Goal: Task Accomplishment & Management: Complete application form

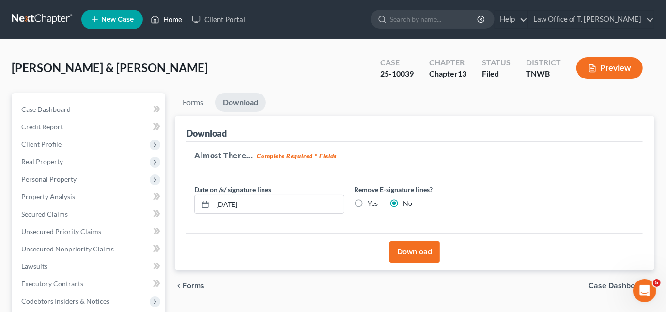
click at [169, 19] on link "Home" at bounding box center [166, 19] width 41 height 17
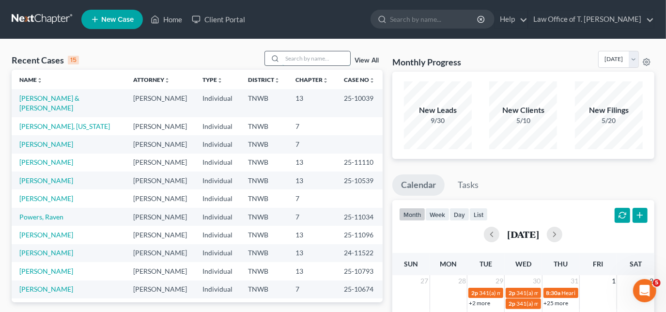
click at [307, 59] on input "search" at bounding box center [316, 58] width 68 height 14
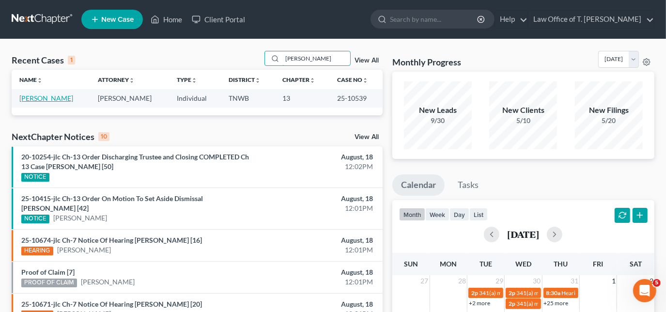
type input "[PERSON_NAME]"
click at [44, 100] on link "[PERSON_NAME]" at bounding box center [46, 98] width 54 height 8
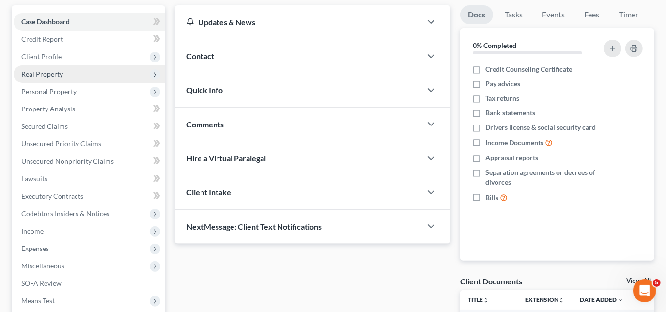
scroll to position [132, 0]
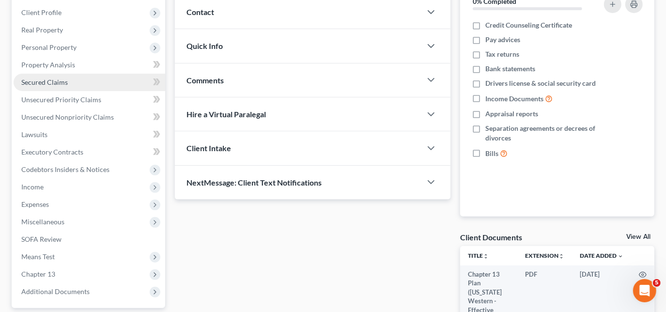
click at [56, 82] on span "Secured Claims" at bounding box center [44, 82] width 47 height 8
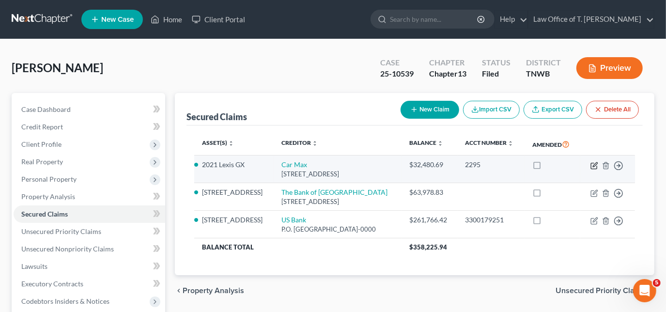
click at [592, 170] on icon "button" at bounding box center [595, 166] width 8 height 8
select select "10"
select select "2"
select select "0"
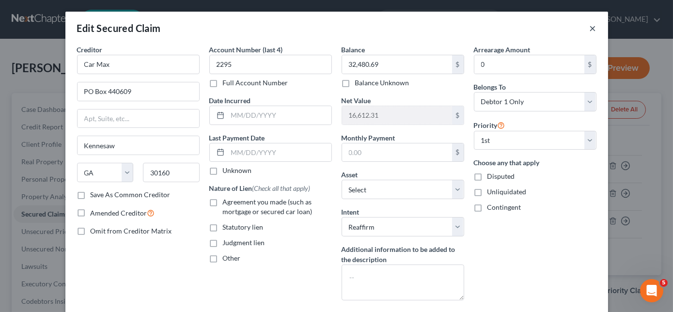
drag, startPoint x: 591, startPoint y: 29, endPoint x: 585, endPoint y: 20, distance: 10.1
click at [590, 28] on button "×" at bounding box center [593, 28] width 7 height 12
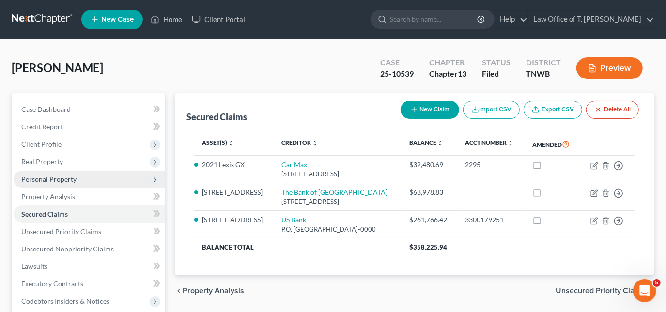
click at [51, 176] on span "Personal Property" at bounding box center [48, 179] width 55 height 8
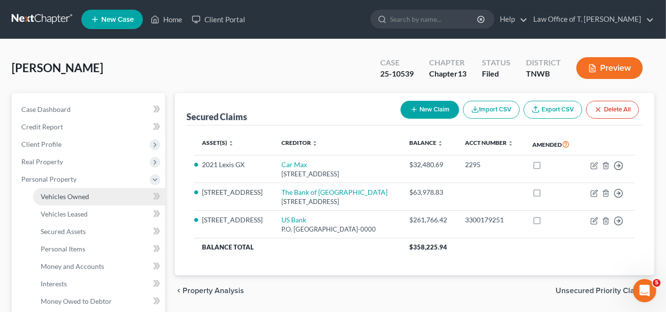
click at [86, 199] on span "Vehicles Owned" at bounding box center [65, 196] width 48 height 8
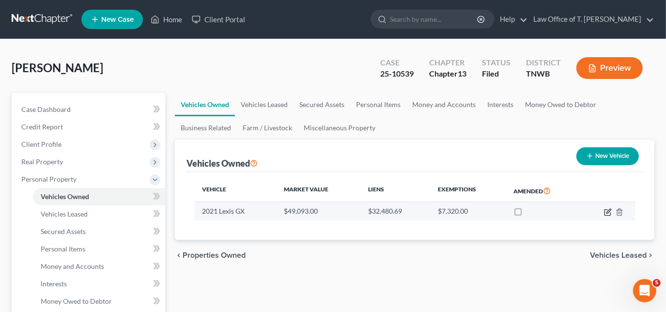
click at [604, 208] on icon "button" at bounding box center [608, 212] width 8 height 8
select select "0"
select select "5"
select select "2"
select select "0"
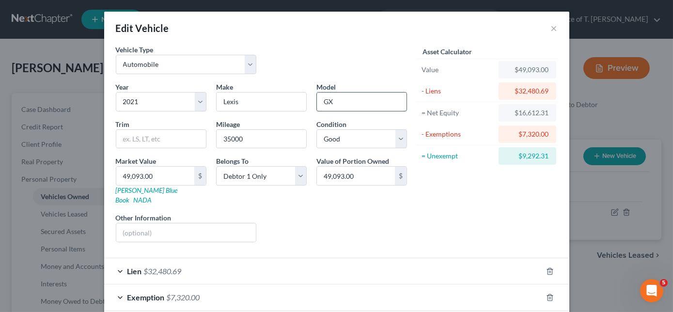
click at [339, 102] on input "GX" at bounding box center [362, 102] width 90 height 18
type input "G"
type input "NX"
type input "300"
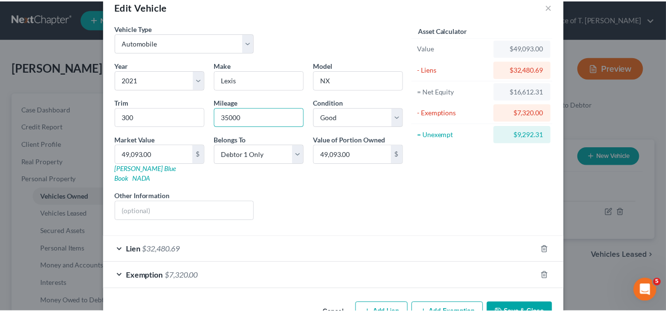
scroll to position [41, 0]
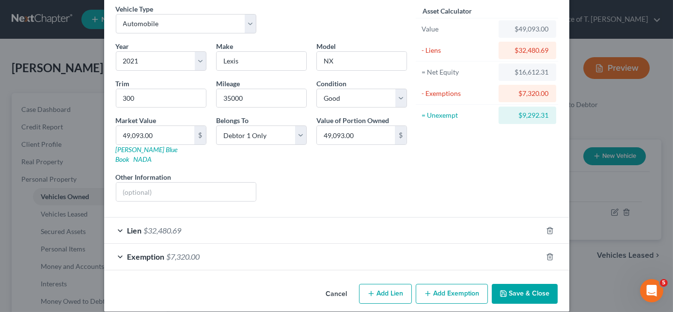
click at [513, 284] on button "Save & Close" at bounding box center [525, 294] width 66 height 20
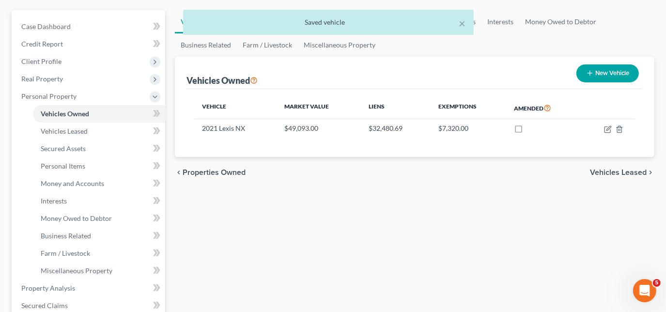
scroll to position [88, 0]
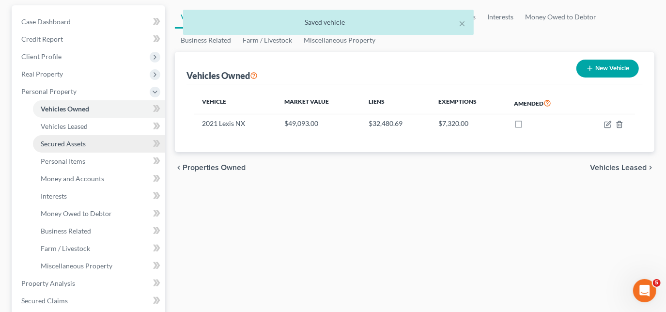
click at [78, 146] on span "Secured Assets" at bounding box center [63, 144] width 45 height 8
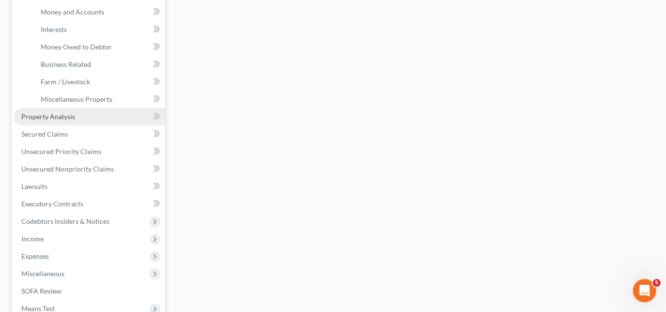
scroll to position [264, 0]
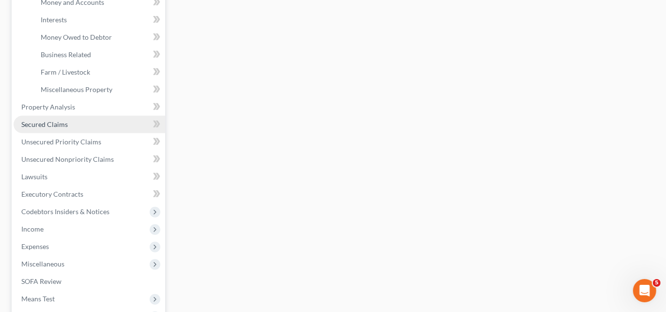
click at [62, 126] on span "Secured Claims" at bounding box center [44, 124] width 47 height 8
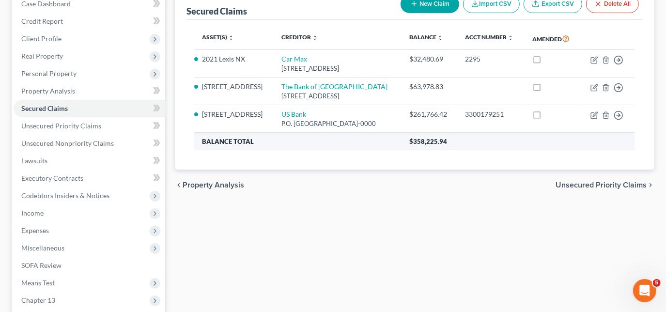
scroll to position [88, 0]
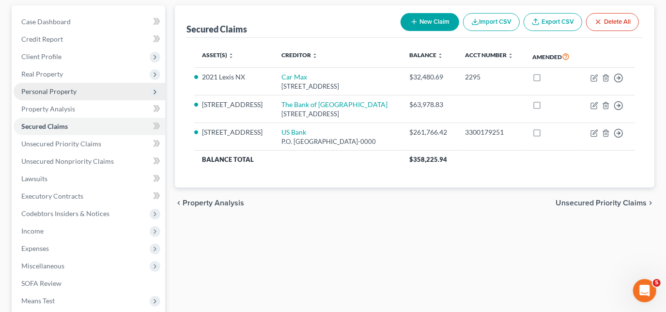
click at [54, 92] on span "Personal Property" at bounding box center [48, 91] width 55 height 8
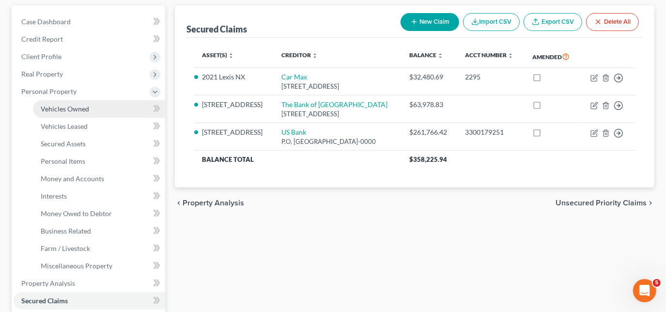
click at [81, 109] on span "Vehicles Owned" at bounding box center [65, 109] width 48 height 8
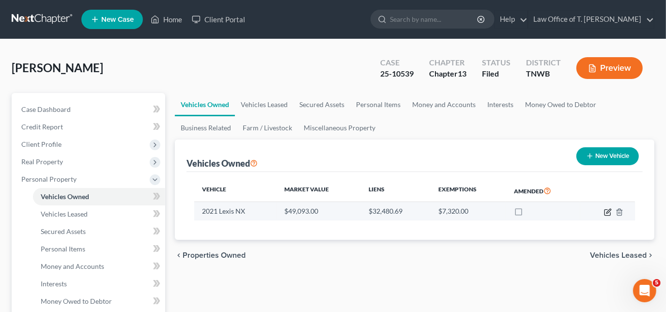
click at [610, 211] on icon "button" at bounding box center [608, 212] width 8 height 8
select select "0"
select select "5"
select select "2"
select select "0"
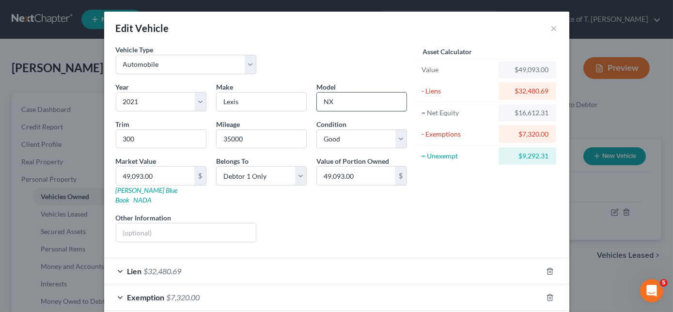
click at [342, 102] on input "NX" at bounding box center [362, 102] width 90 height 18
type input "NX 300"
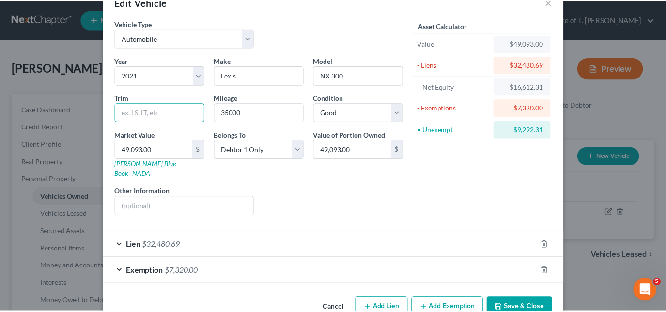
scroll to position [41, 0]
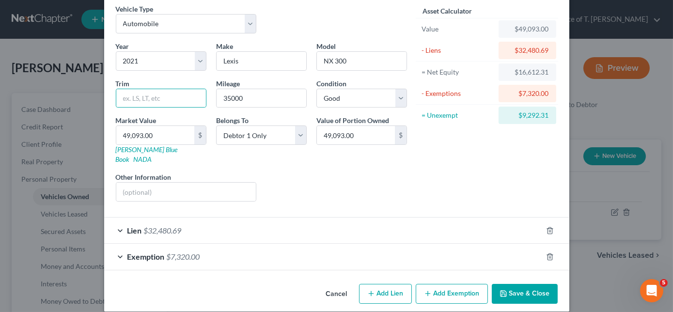
click at [518, 284] on button "Save & Close" at bounding box center [525, 294] width 66 height 20
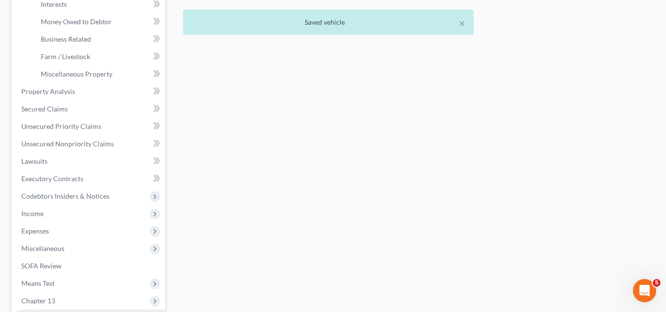
scroll to position [394, 0]
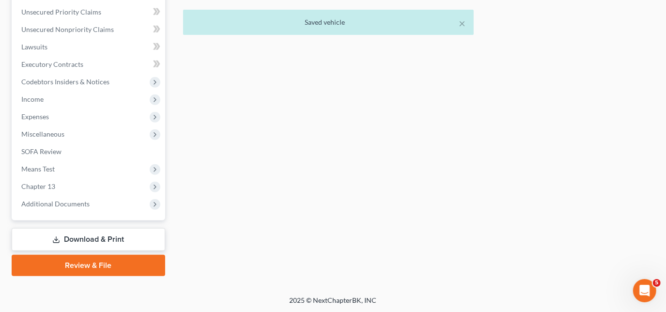
drag, startPoint x: 78, startPoint y: 236, endPoint x: 86, endPoint y: 235, distance: 8.3
click at [78, 236] on link "Download & Print" at bounding box center [89, 239] width 154 height 23
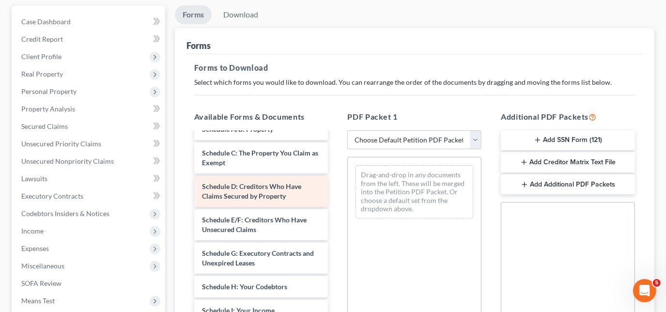
scroll to position [132, 0]
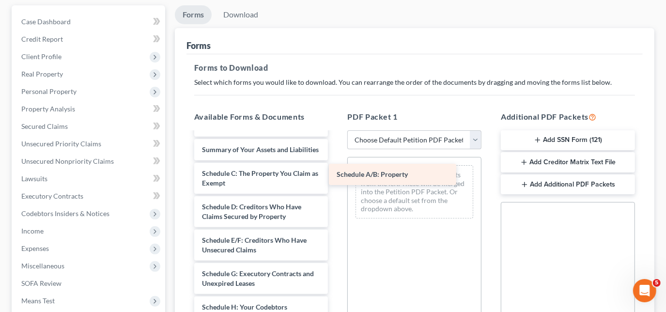
drag, startPoint x: 243, startPoint y: 186, endPoint x: 377, endPoint y: 179, distance: 134.9
click at [336, 179] on div "Schedule A/B: Property Chapter 13 Plan ([US_STATE] Western - Effective [DATE]) …" at bounding box center [262, 285] width 150 height 569
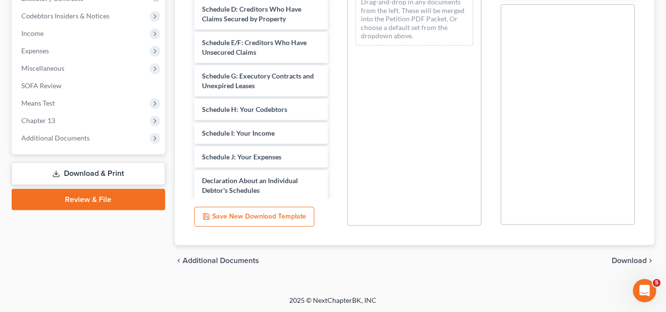
click at [633, 260] on span "Download" at bounding box center [629, 261] width 35 height 8
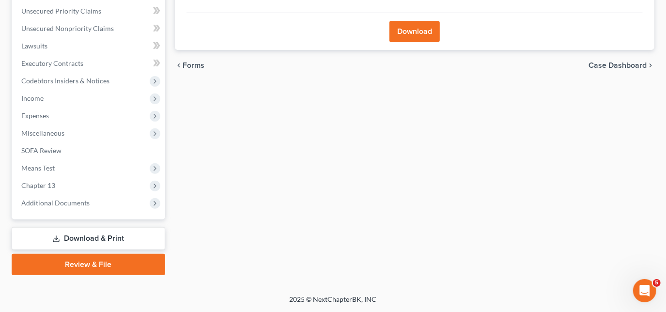
scroll to position [219, 0]
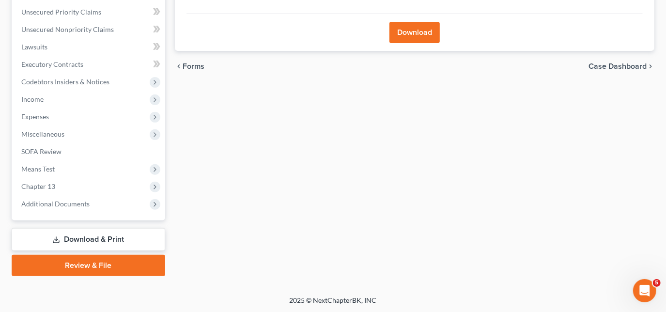
click at [405, 31] on button "Download" at bounding box center [415, 32] width 50 height 21
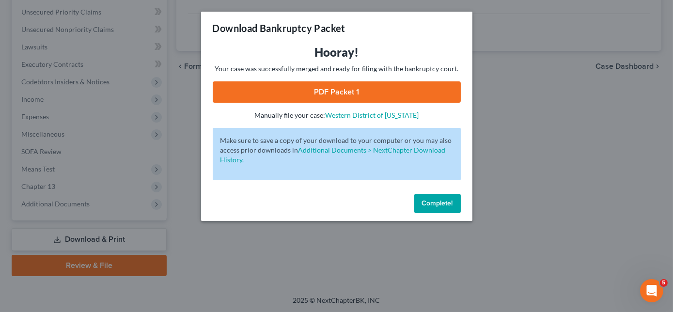
click at [375, 92] on link "PDF Packet 1" at bounding box center [337, 91] width 248 height 21
drag, startPoint x: 442, startPoint y: 207, endPoint x: 411, endPoint y: 205, distance: 31.1
click at [442, 207] on button "Complete!" at bounding box center [437, 203] width 47 height 19
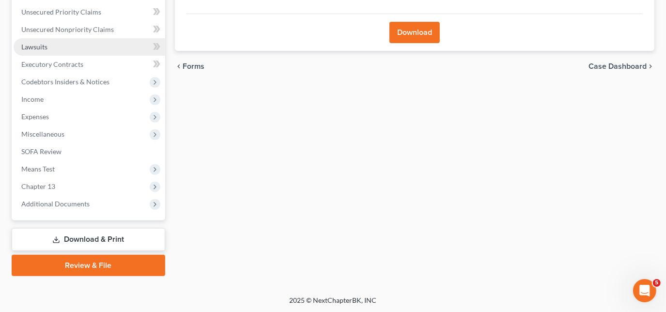
click at [32, 49] on span "Lawsuits" at bounding box center [34, 47] width 26 height 8
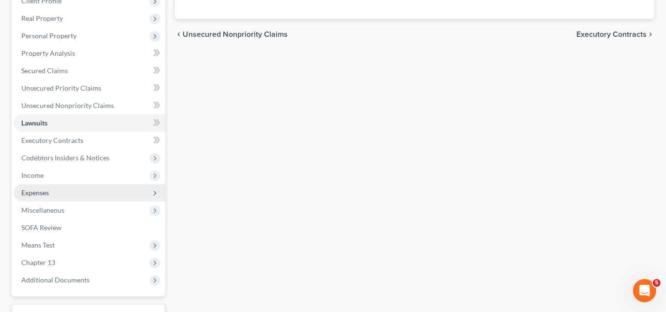
scroll to position [176, 0]
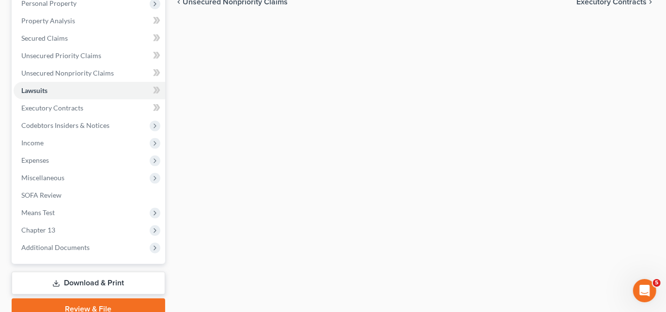
click at [85, 283] on link "Download & Print" at bounding box center [89, 283] width 154 height 23
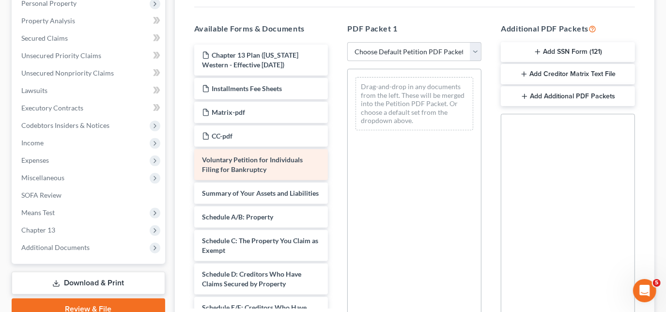
scroll to position [44, 0]
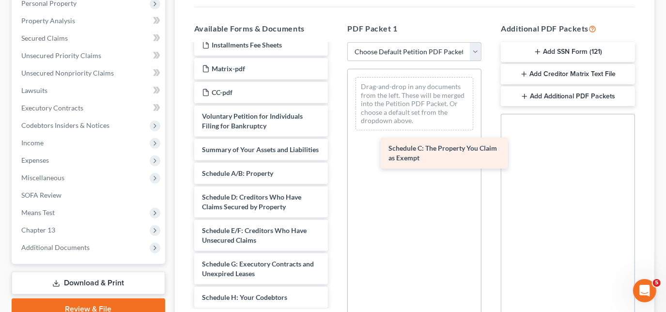
drag, startPoint x: 241, startPoint y: 206, endPoint x: 446, endPoint y: 139, distance: 215.7
click at [336, 139] on div "Schedule C: The Property You Claim as Exempt Chapter 13 Plan ([US_STATE] Wester…" at bounding box center [262, 281] width 150 height 560
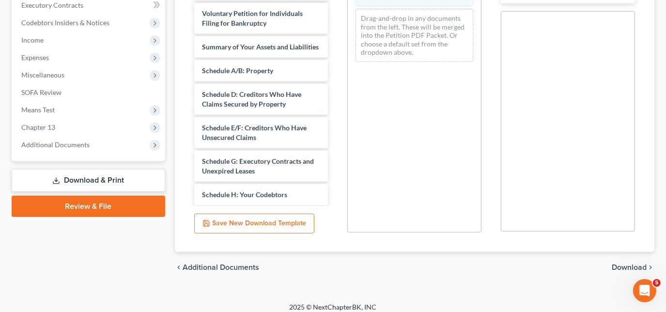
scroll to position [285, 0]
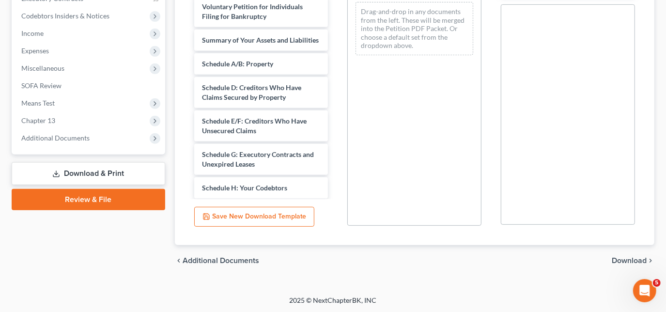
click at [627, 259] on span "Download" at bounding box center [629, 261] width 35 height 8
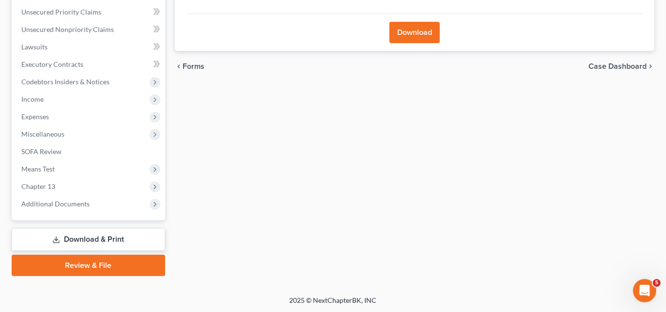
click at [415, 37] on button "Download" at bounding box center [415, 32] width 50 height 21
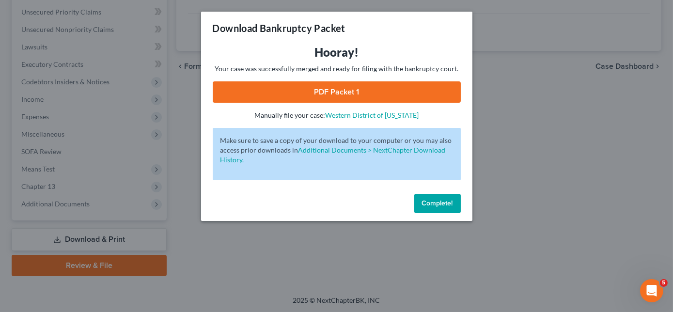
click at [372, 94] on link "PDF Packet 1" at bounding box center [337, 91] width 248 height 21
drag, startPoint x: 437, startPoint y: 208, endPoint x: 396, endPoint y: 198, distance: 42.1
click at [437, 208] on button "Complete!" at bounding box center [437, 203] width 47 height 19
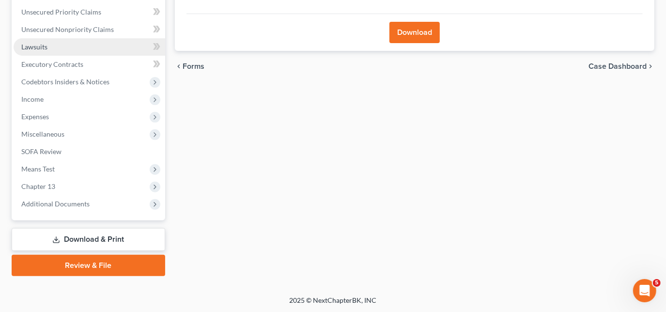
click at [41, 50] on link "Lawsuits" at bounding box center [90, 46] width 152 height 17
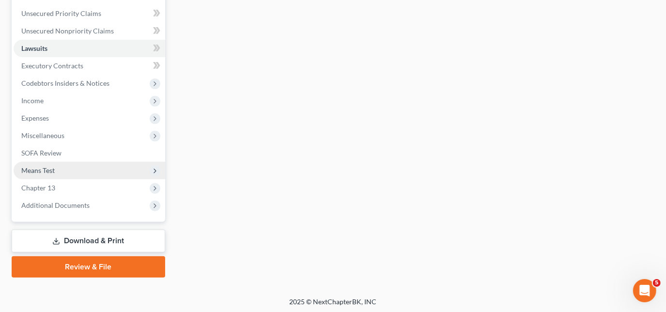
scroll to position [219, 0]
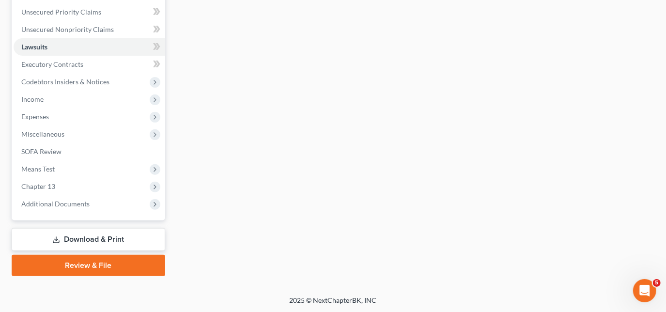
click at [78, 234] on link "Download & Print" at bounding box center [89, 239] width 154 height 23
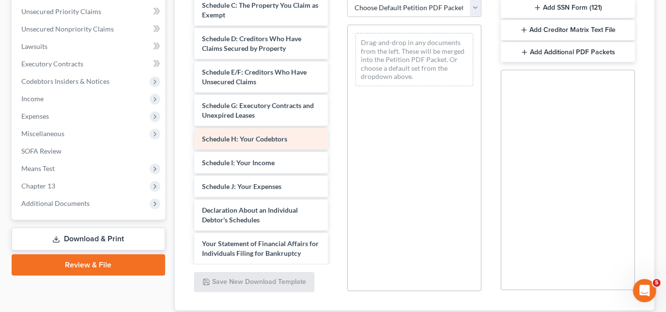
scroll to position [176, 0]
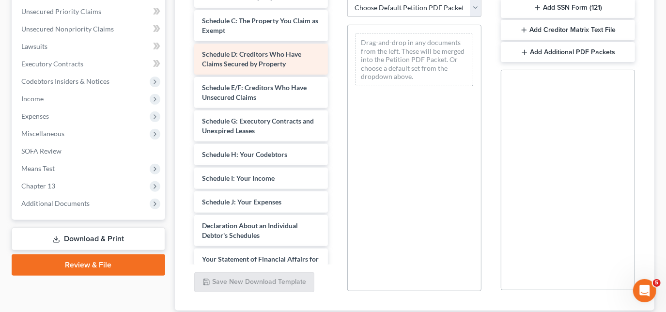
click at [250, 68] on span "Schedule D: Creditors Who Have Claims Secured by Property" at bounding box center [251, 59] width 99 height 18
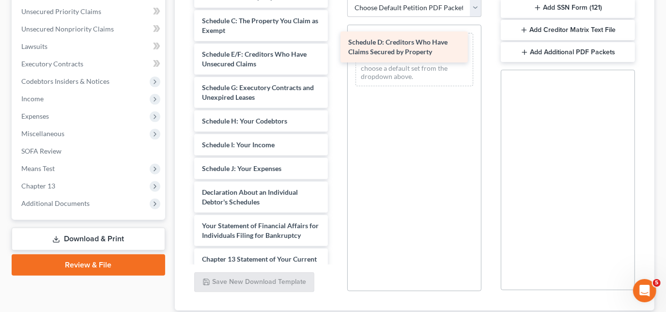
drag, startPoint x: 249, startPoint y: 70, endPoint x: 395, endPoint y: 49, distance: 147.8
click at [336, 49] on div "Schedule D: Creditors Who Have Claims Secured by Property Chapter 13 Plan ([US_…" at bounding box center [262, 105] width 150 height 560
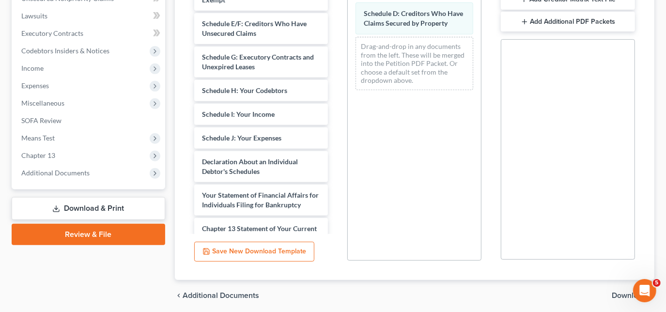
scroll to position [285, 0]
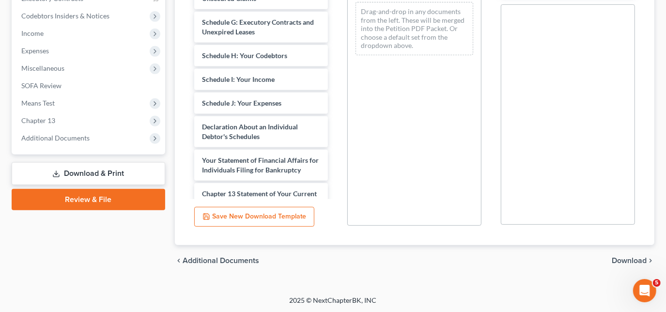
click at [638, 260] on span "Download" at bounding box center [629, 261] width 35 height 8
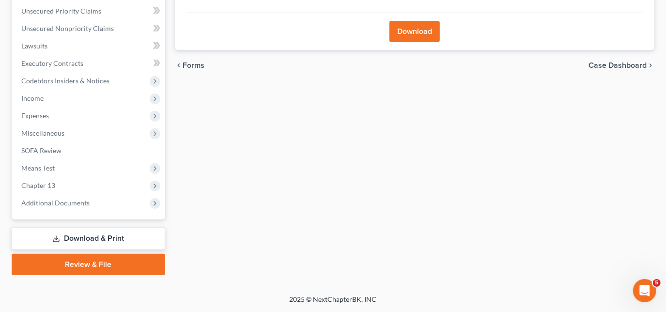
scroll to position [219, 0]
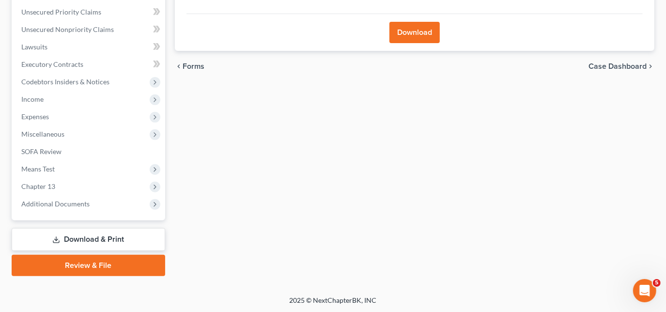
click at [417, 33] on button "Download" at bounding box center [415, 32] width 50 height 21
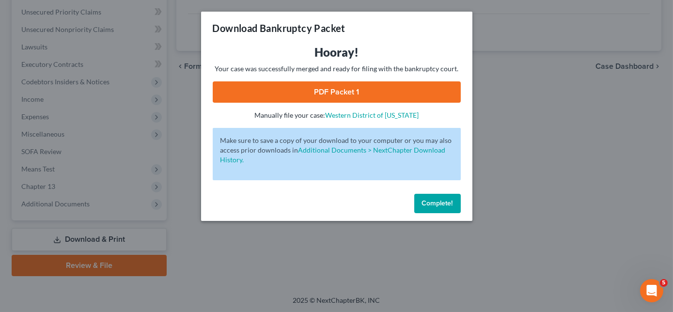
click at [356, 93] on link "PDF Packet 1" at bounding box center [337, 91] width 248 height 21
click at [450, 208] on button "Complete!" at bounding box center [437, 203] width 47 height 19
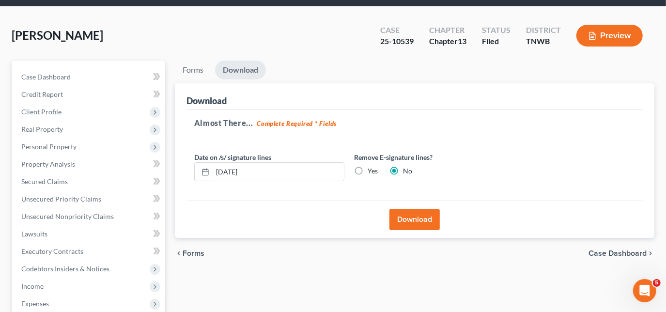
scroll to position [0, 0]
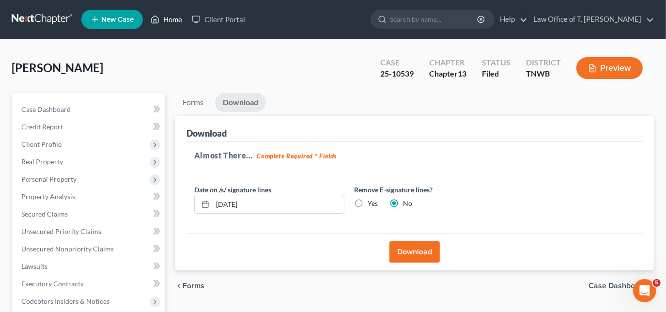
click at [160, 20] on link "Home" at bounding box center [166, 19] width 41 height 17
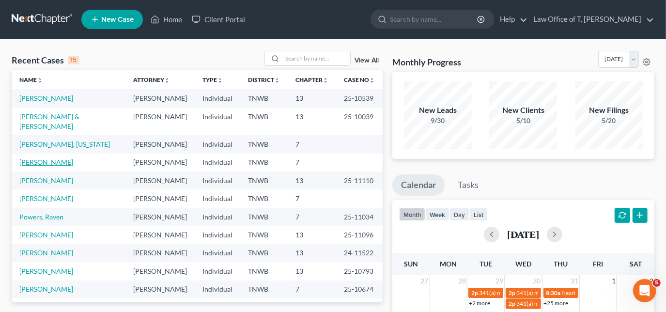
click at [47, 158] on link "[PERSON_NAME]" at bounding box center [46, 162] width 54 height 8
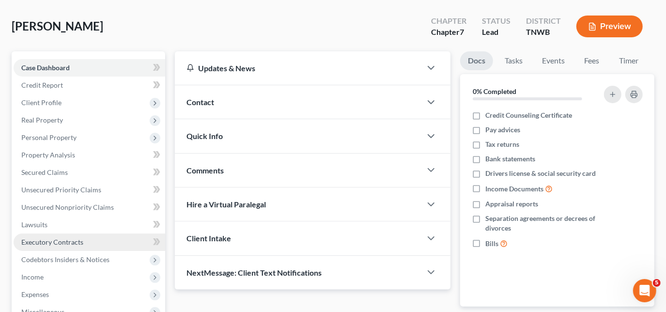
scroll to position [88, 0]
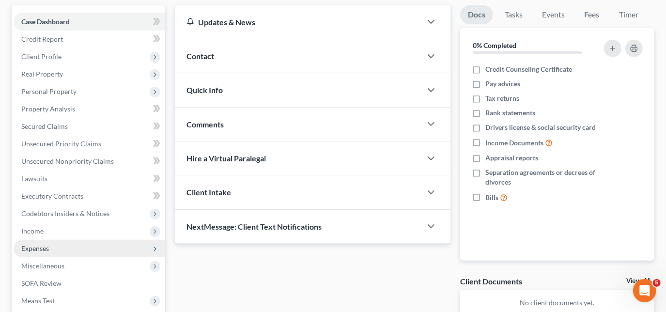
click at [50, 248] on span "Expenses" at bounding box center [90, 248] width 152 height 17
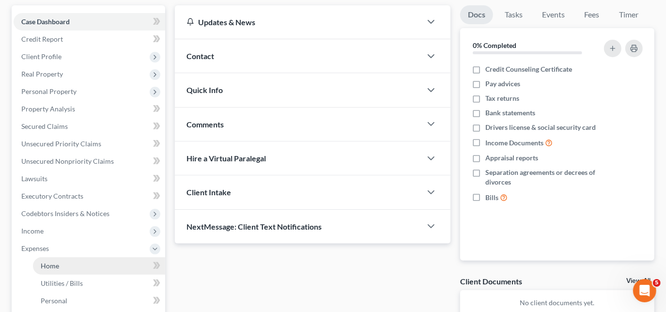
click at [43, 266] on span "Home" at bounding box center [50, 266] width 18 height 8
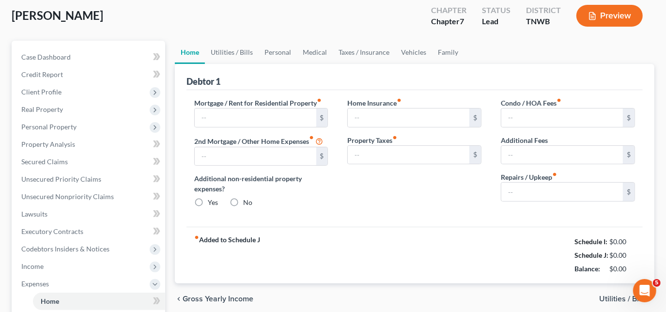
scroll to position [2, 0]
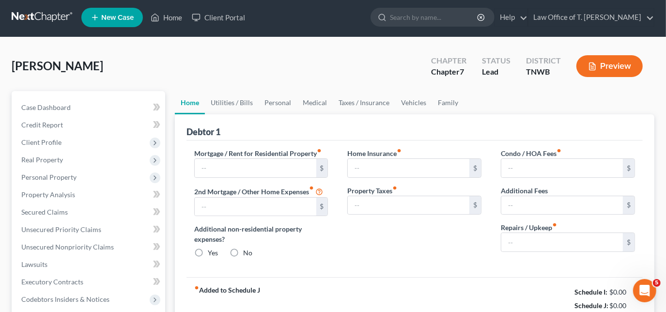
type input "600.00"
type input "0.00"
radio input "true"
type input "0.00"
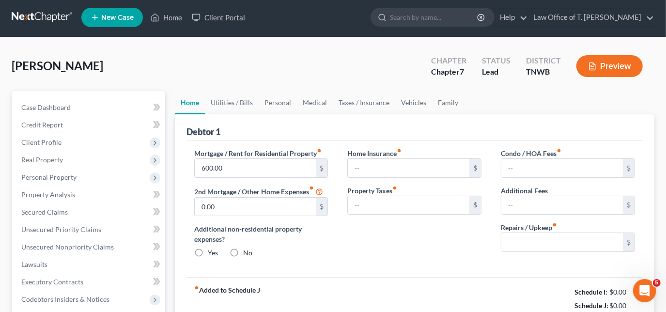
type input "0.00"
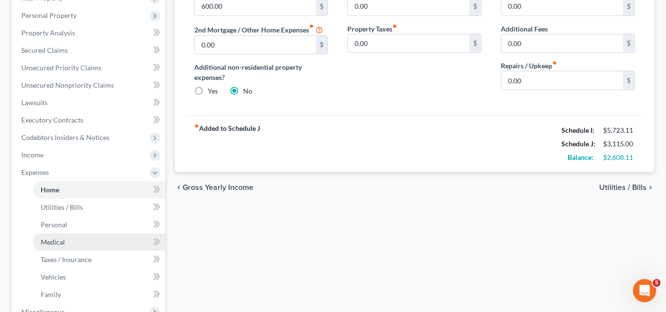
scroll to position [220, 0]
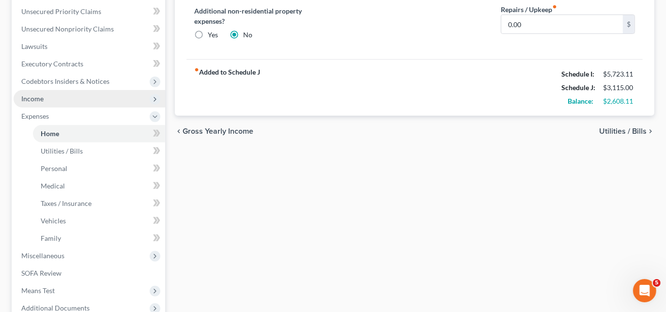
click at [48, 102] on span "Income" at bounding box center [90, 98] width 152 height 17
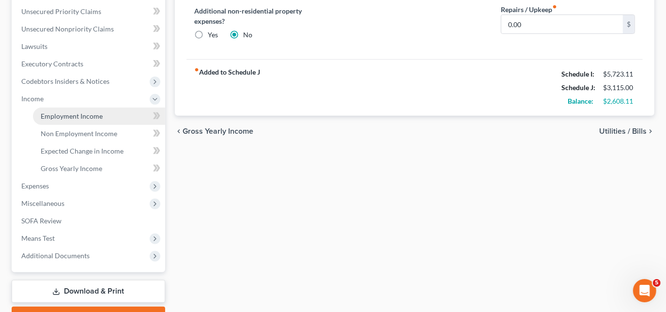
click at [96, 116] on span "Employment Income" at bounding box center [72, 116] width 62 height 8
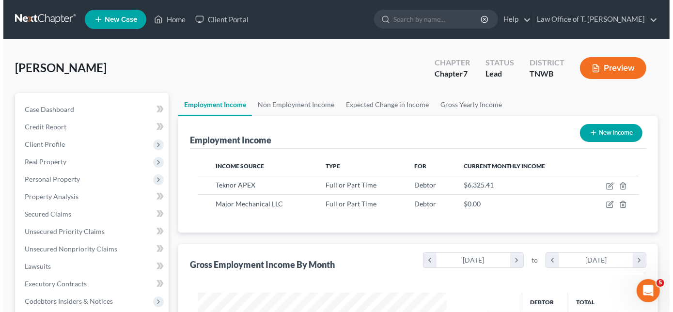
scroll to position [172, 268]
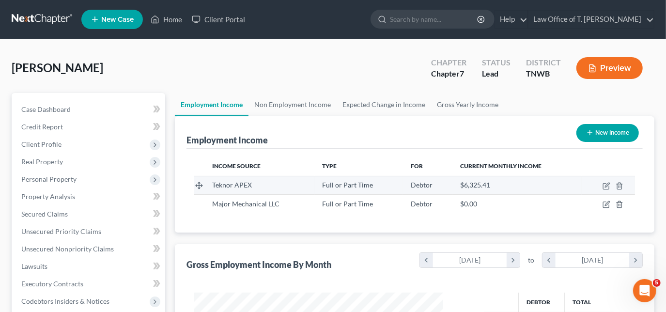
click at [611, 186] on td at bounding box center [608, 185] width 53 height 18
click at [606, 186] on icon "button" at bounding box center [607, 185] width 4 height 4
select select "0"
select select "3"
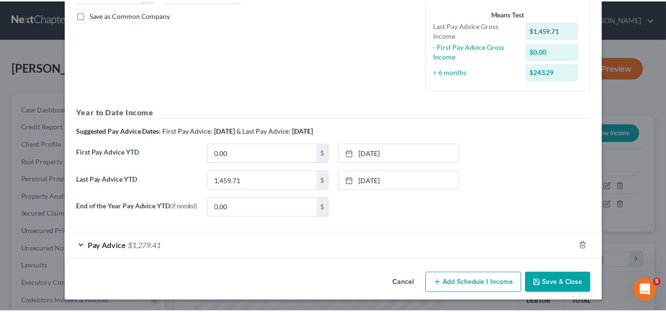
scroll to position [218, 0]
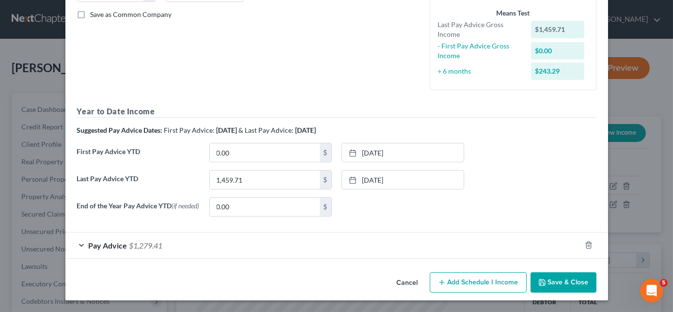
click at [580, 281] on button "Save & Close" at bounding box center [564, 282] width 66 height 20
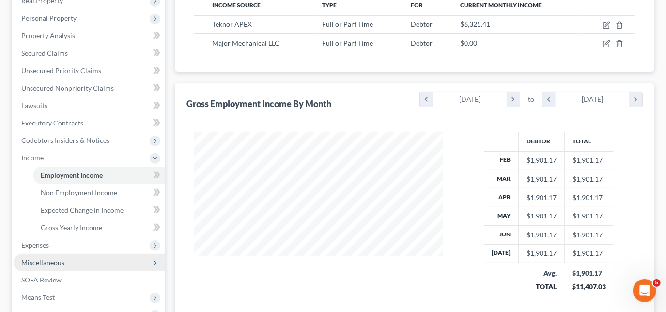
scroll to position [176, 0]
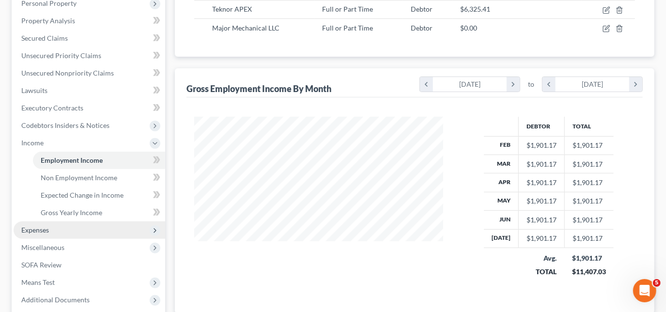
click at [50, 231] on span "Expenses" at bounding box center [90, 229] width 152 height 17
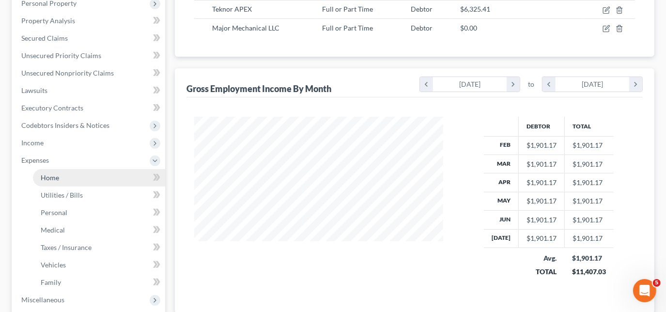
click at [61, 179] on link "Home" at bounding box center [99, 177] width 132 height 17
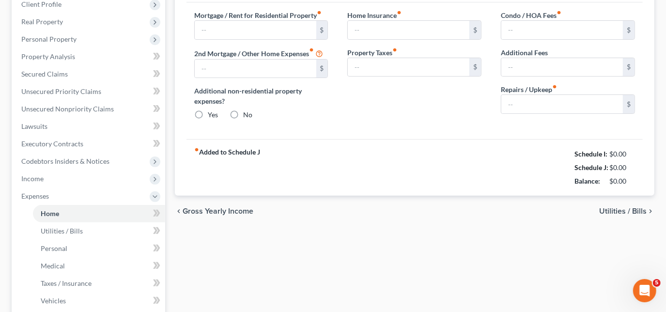
type input "600.00"
type input "0.00"
radio input "true"
type input "0.00"
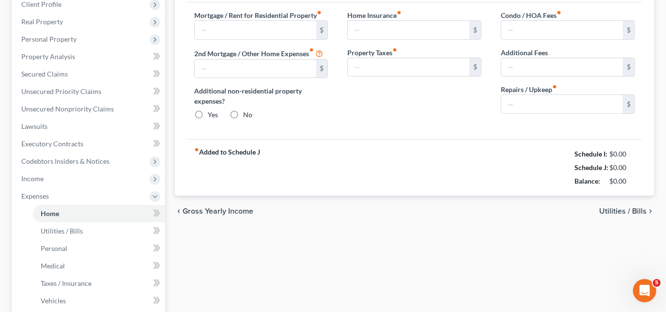
type input "0.00"
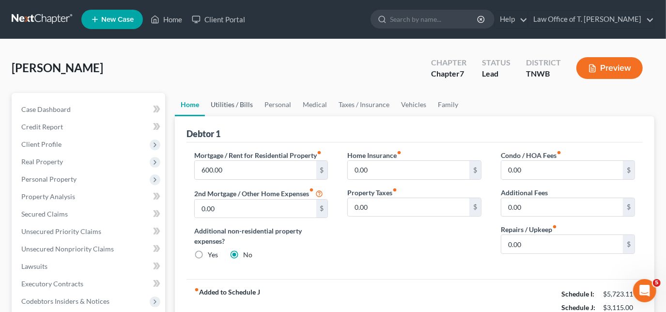
click at [231, 107] on link "Utilities / Bills" at bounding box center [232, 104] width 54 height 23
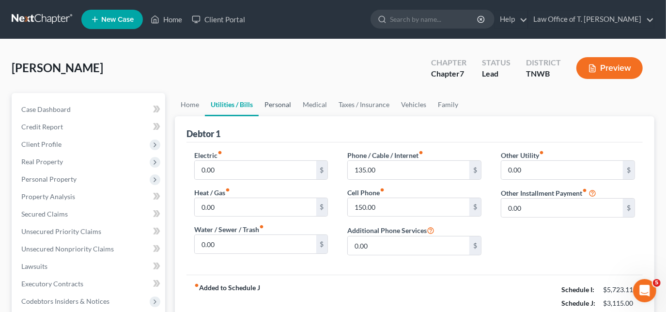
click at [280, 106] on link "Personal" at bounding box center [278, 104] width 38 height 23
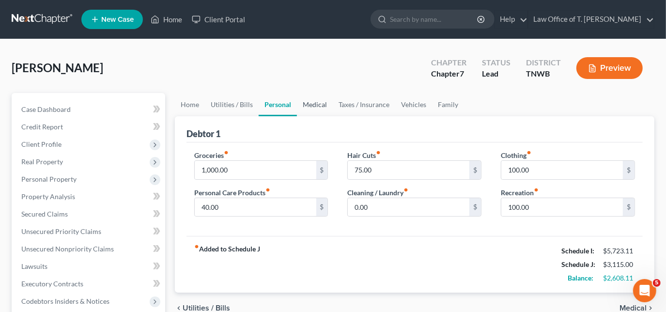
click at [319, 105] on link "Medical" at bounding box center [315, 104] width 36 height 23
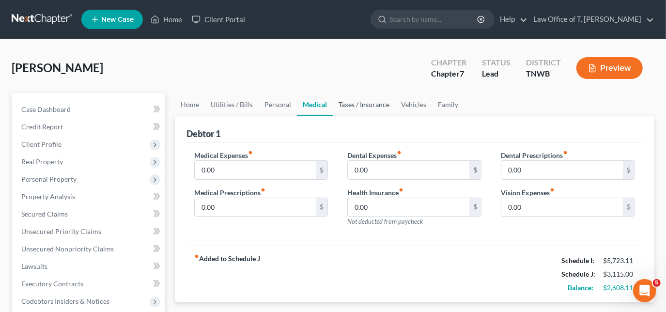
click at [348, 106] on link "Taxes / Insurance" at bounding box center [364, 104] width 63 height 23
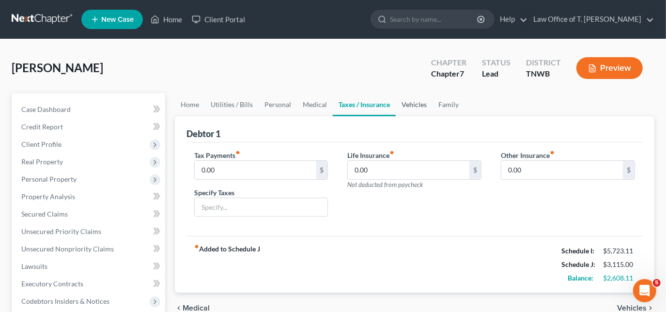
click at [405, 104] on link "Vehicles" at bounding box center [414, 104] width 37 height 23
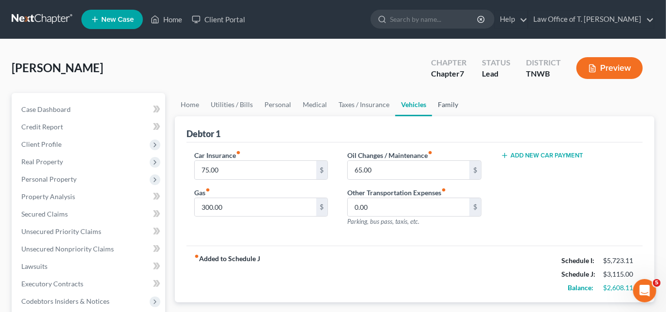
click at [441, 107] on link "Family" at bounding box center [448, 104] width 32 height 23
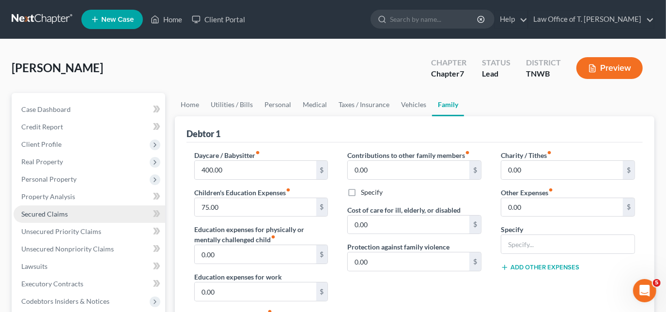
click at [30, 217] on span "Secured Claims" at bounding box center [44, 214] width 47 height 8
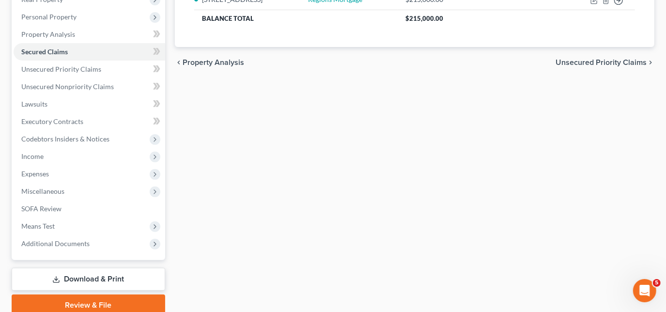
scroll to position [114, 0]
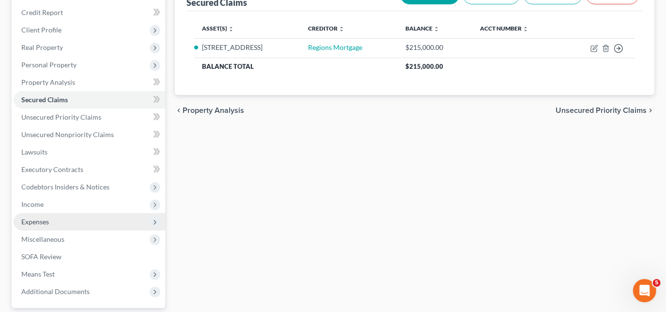
click at [38, 219] on span "Expenses" at bounding box center [35, 222] width 28 height 8
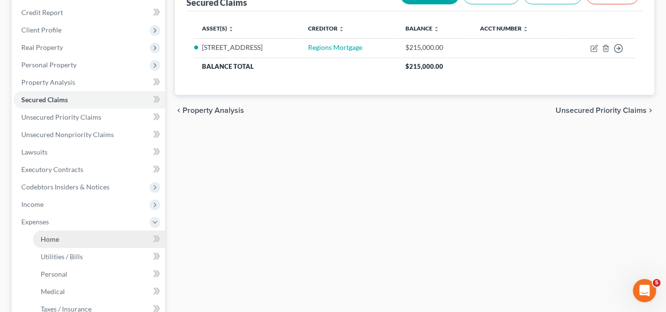
click at [68, 236] on link "Home" at bounding box center [99, 239] width 132 height 17
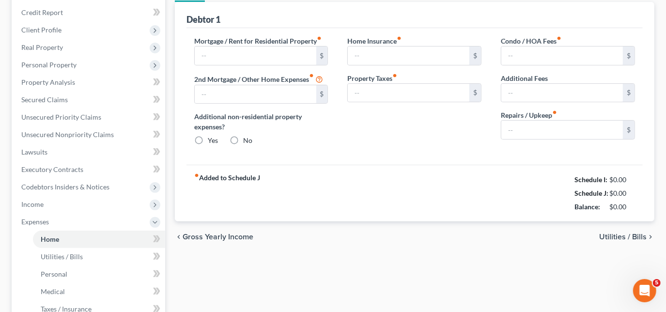
scroll to position [78, 0]
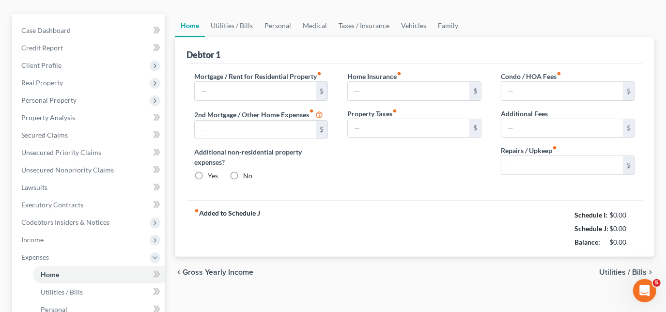
type input "600.00"
type input "0.00"
radio input "true"
type input "0.00"
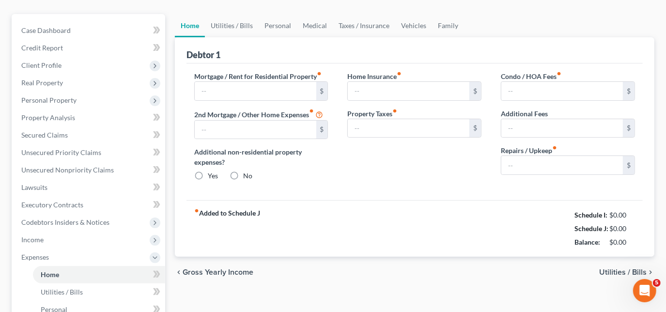
type input "0.00"
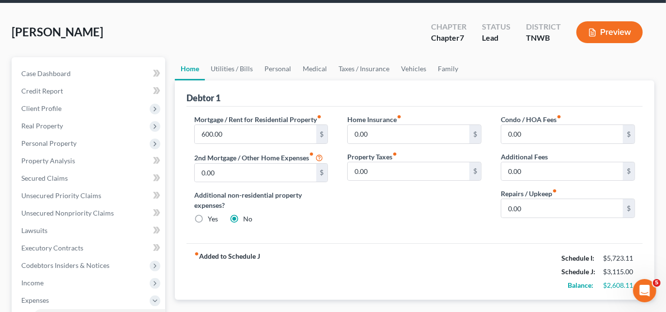
scroll to position [132, 0]
